Goal: Information Seeking & Learning: Learn about a topic

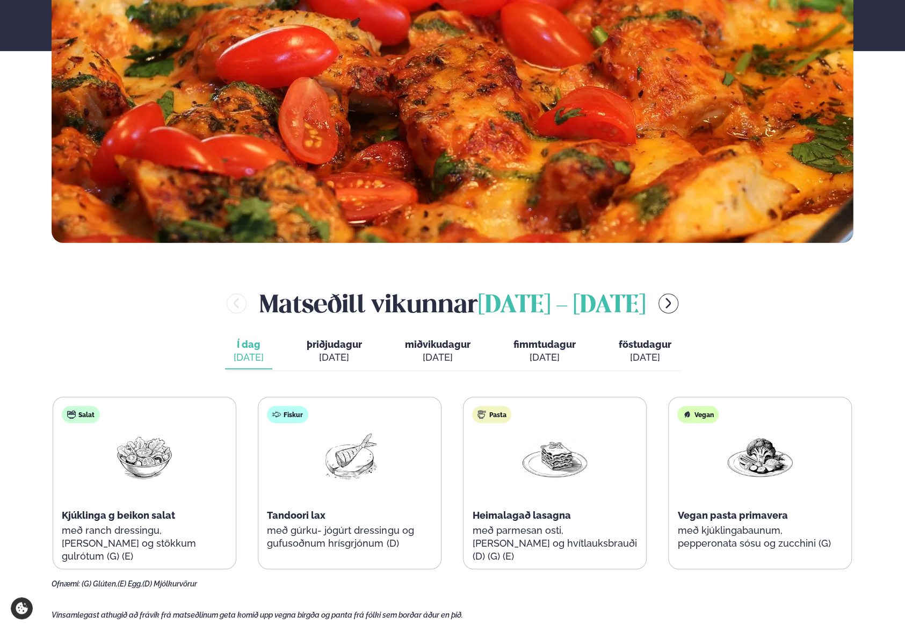
scroll to position [376, 0]
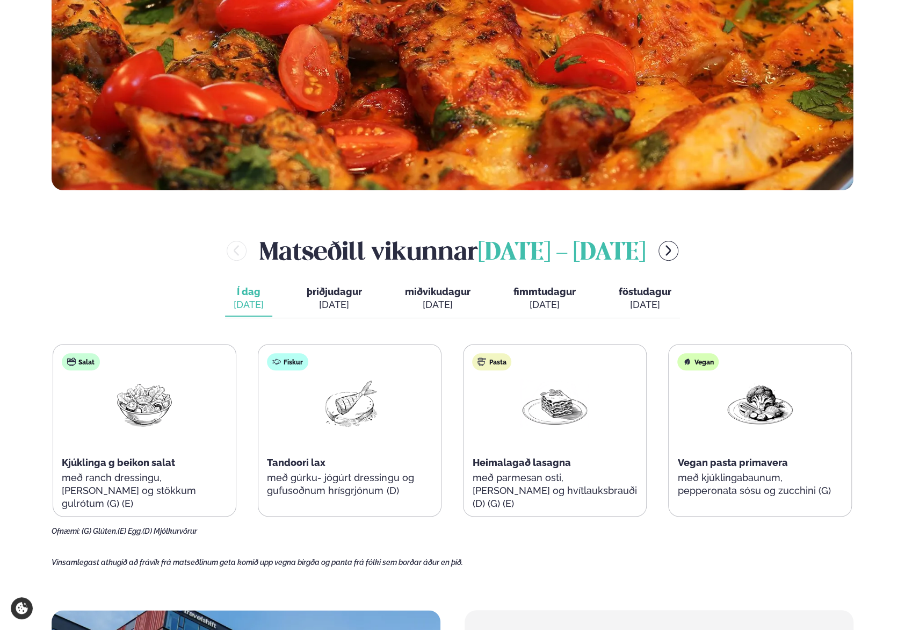
click at [331, 304] on div "[DATE]" at bounding box center [334, 304] width 55 height 13
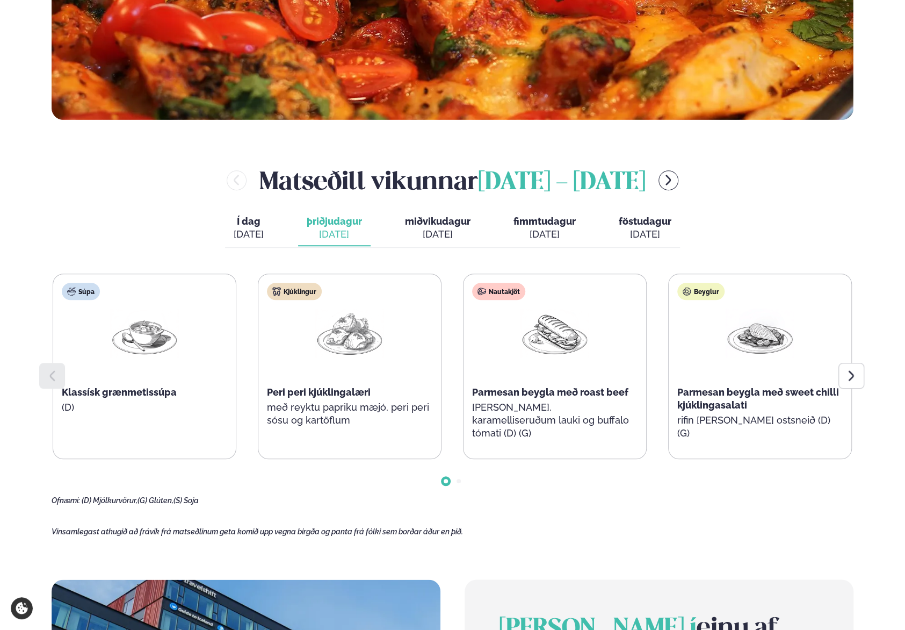
scroll to position [484, 0]
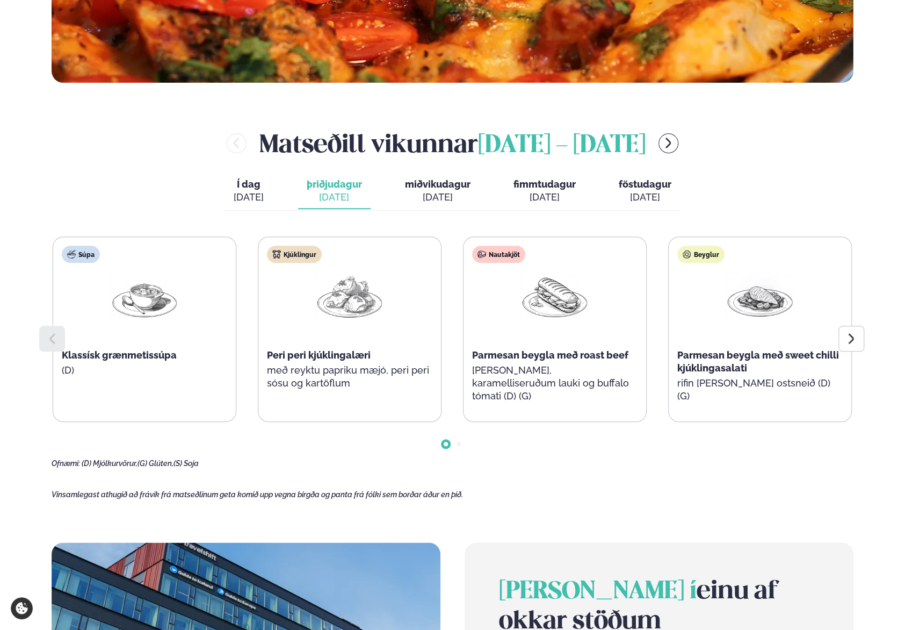
click at [418, 179] on span "miðvikudagur" at bounding box center [438, 183] width 66 height 11
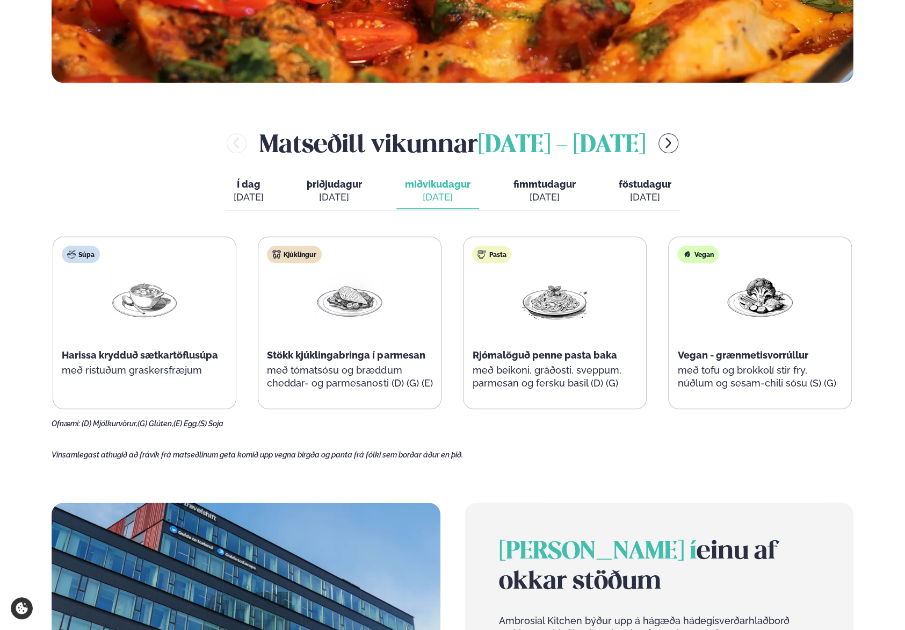
click at [576, 186] on button "fimmtudagur fim. [DATE]" at bounding box center [545, 191] width 80 height 35
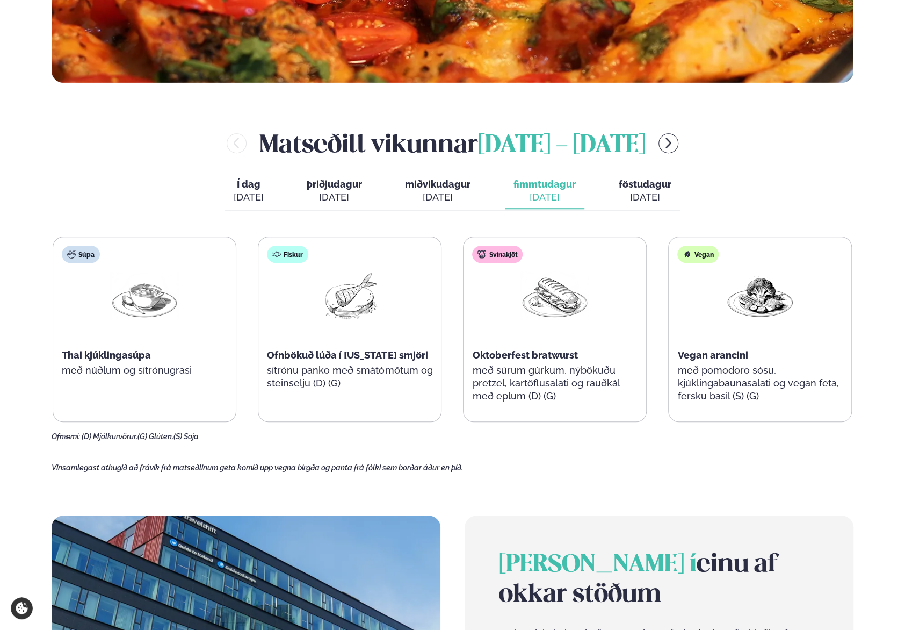
click at [644, 204] on button "föstudagur fös. [DATE]" at bounding box center [645, 191] width 70 height 35
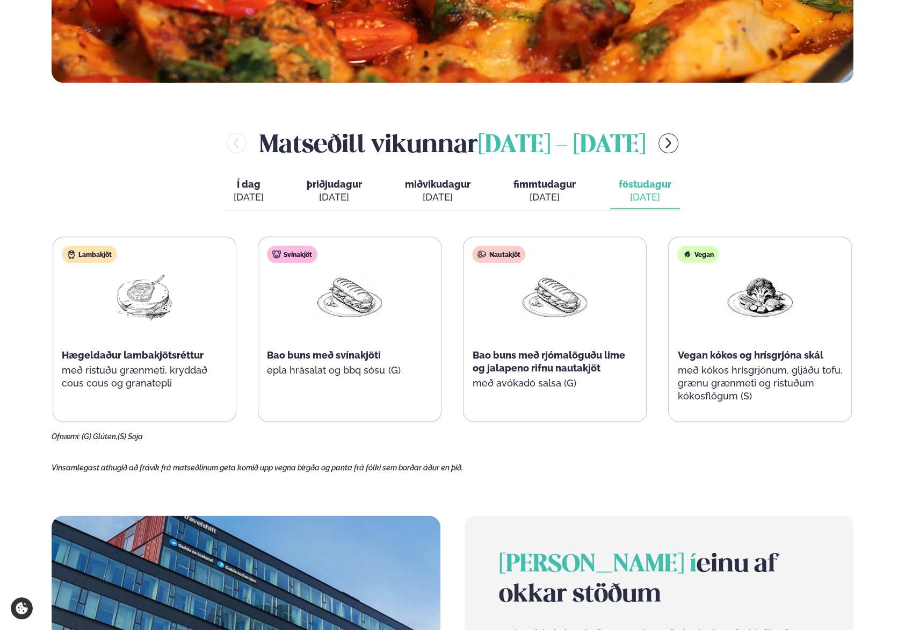
click at [541, 378] on div "Nautakjöt Bao buns með rjómalöguðu lime og jalapeno rifnu nautakjöt með avókadó…" at bounding box center [555, 323] width 183 height 172
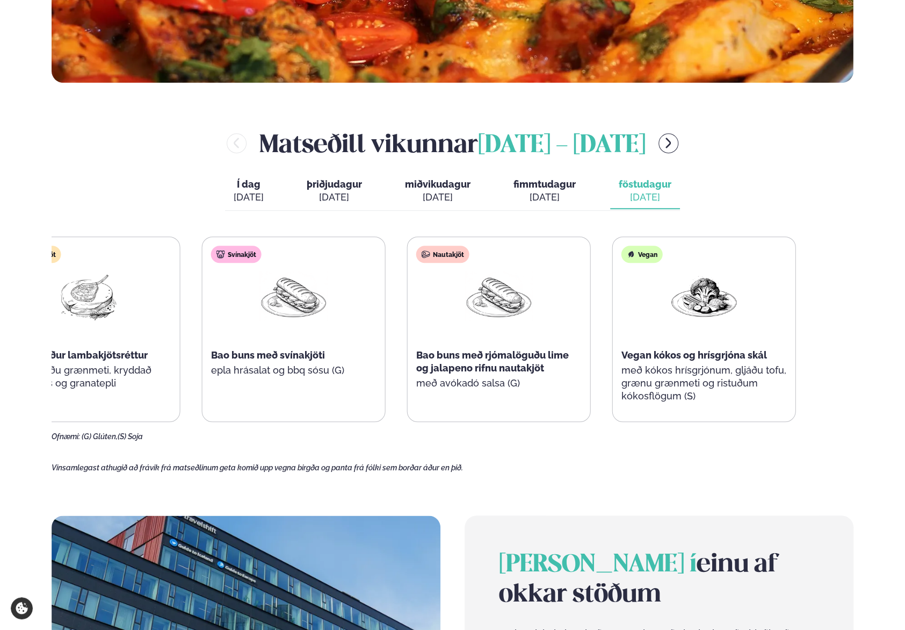
click at [689, 363] on div "Vegan Vegan kókos og hrísgrjóna skál með kókos hrísgrjónum, gljáðu tofu, grænu …" at bounding box center [704, 329] width 183 height 185
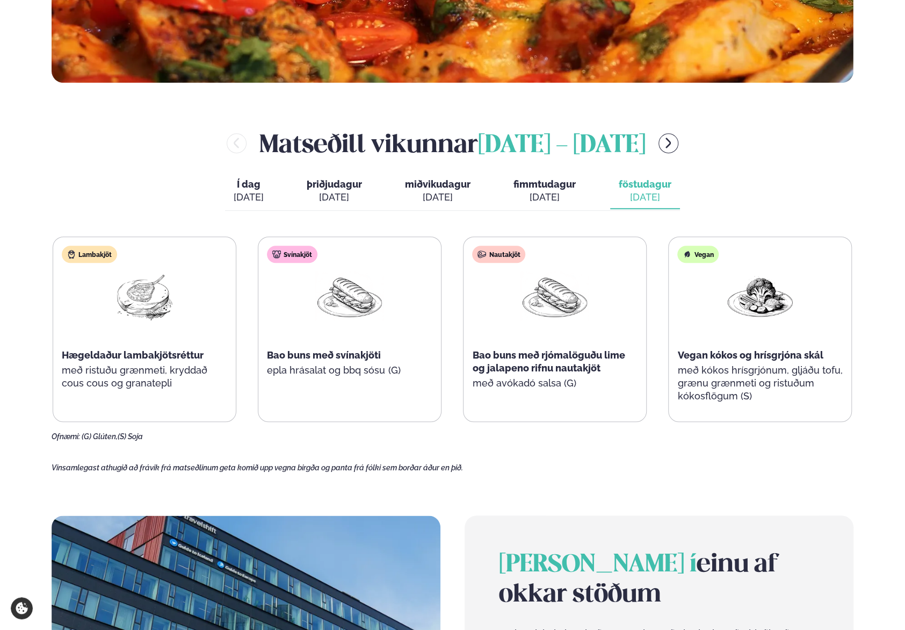
click at [689, 137] on div "[PERSON_NAME] [DATE] - [DATE]" at bounding box center [453, 143] width 802 height 35
click at [679, 137] on button "menu-btn-right" at bounding box center [669, 143] width 20 height 20
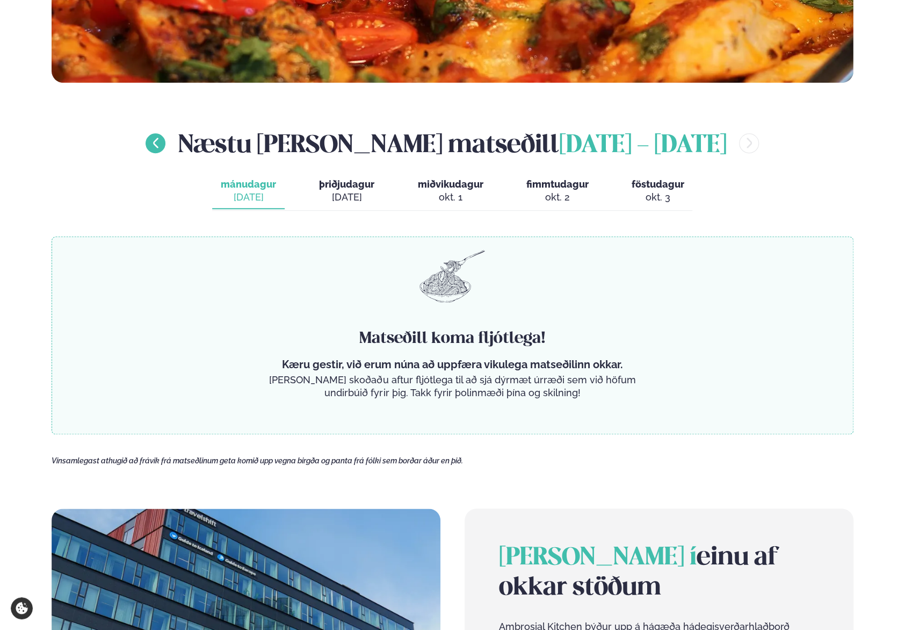
click at [153, 149] on icon "menu-btn-left" at bounding box center [155, 142] width 13 height 13
